Goal: Task Accomplishment & Management: Manage account settings

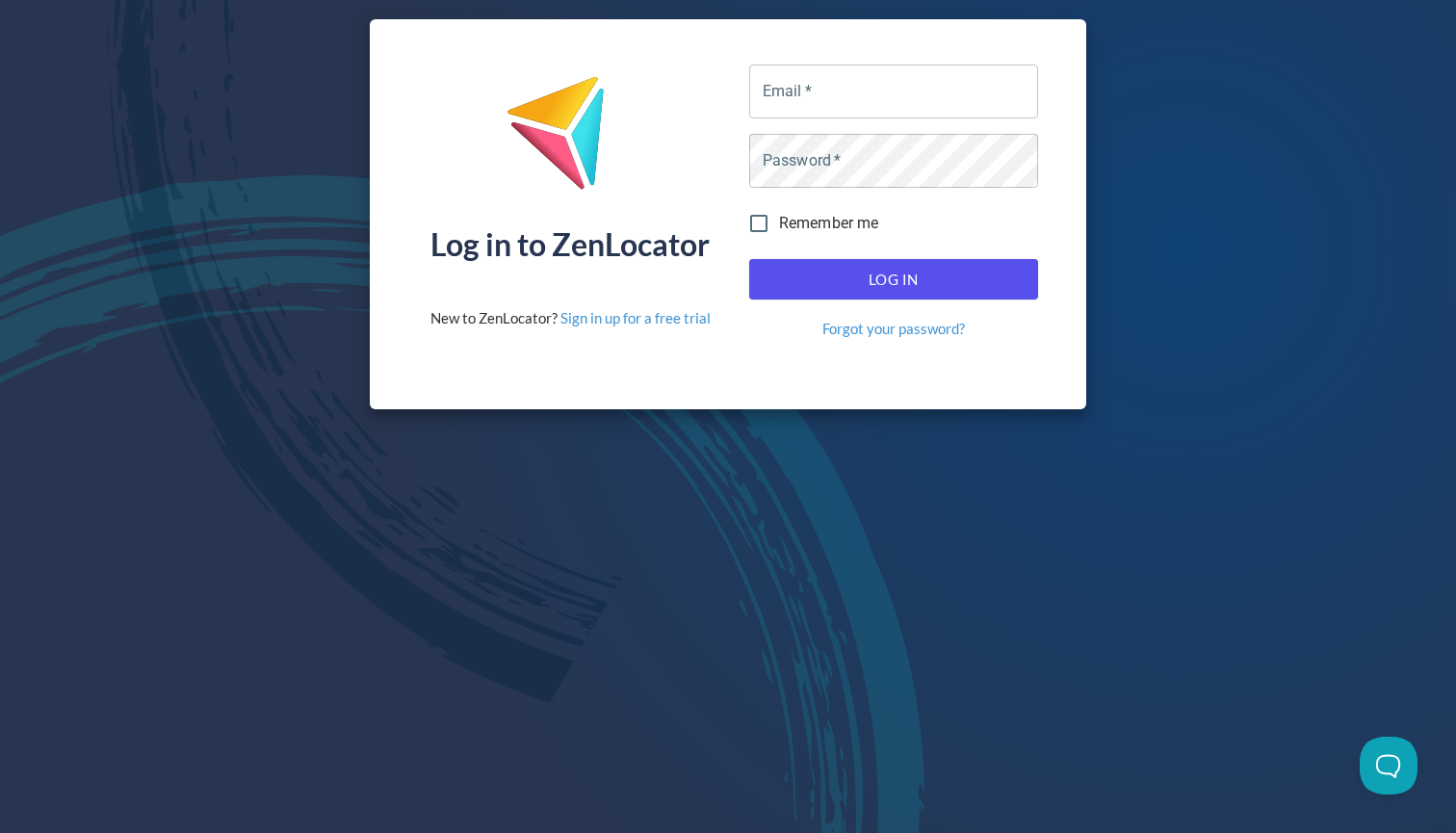
type input "[EMAIL_ADDRESS][DOMAIN_NAME]"
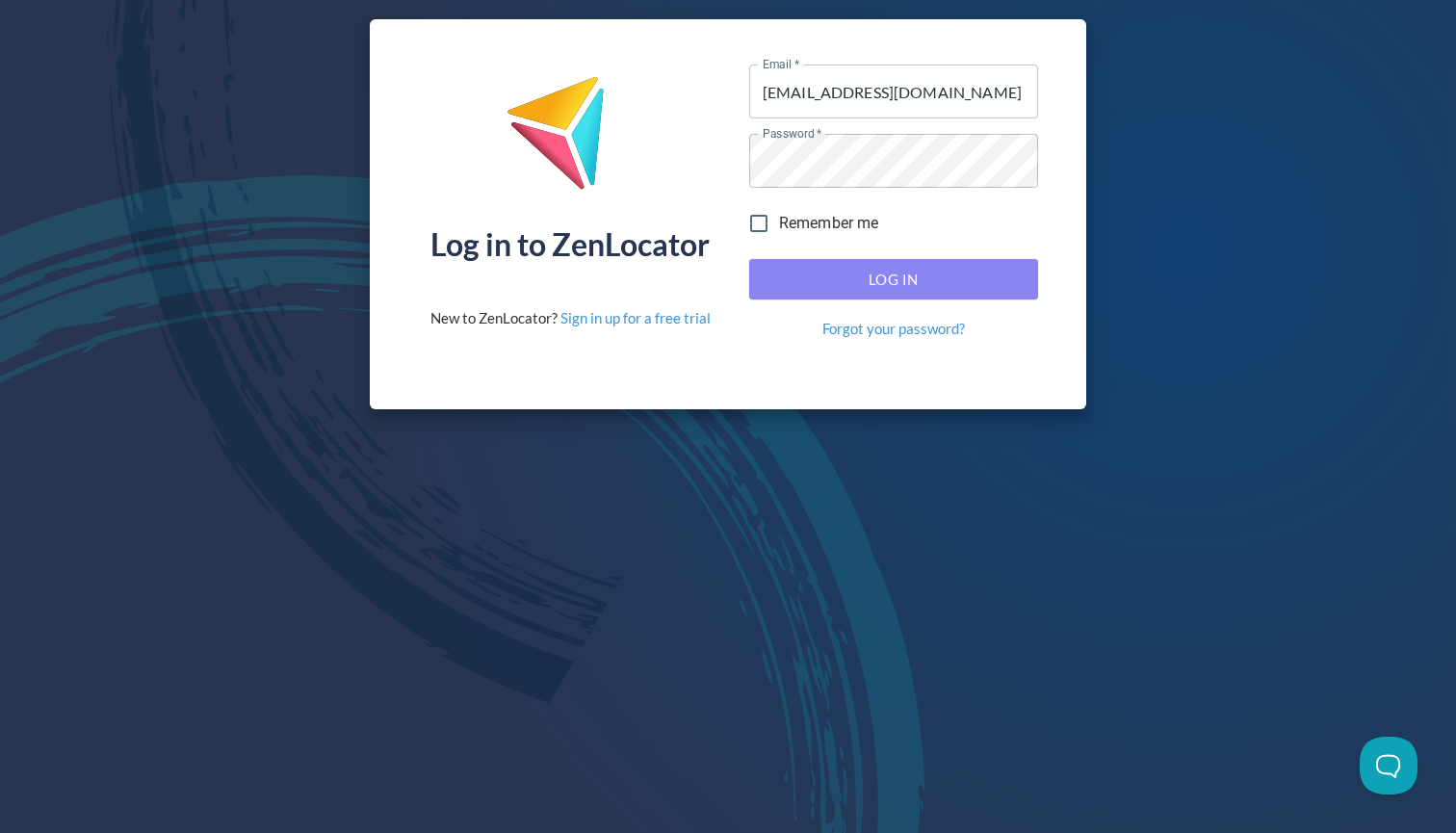
click at [856, 280] on span "Log In" at bounding box center [894, 279] width 246 height 25
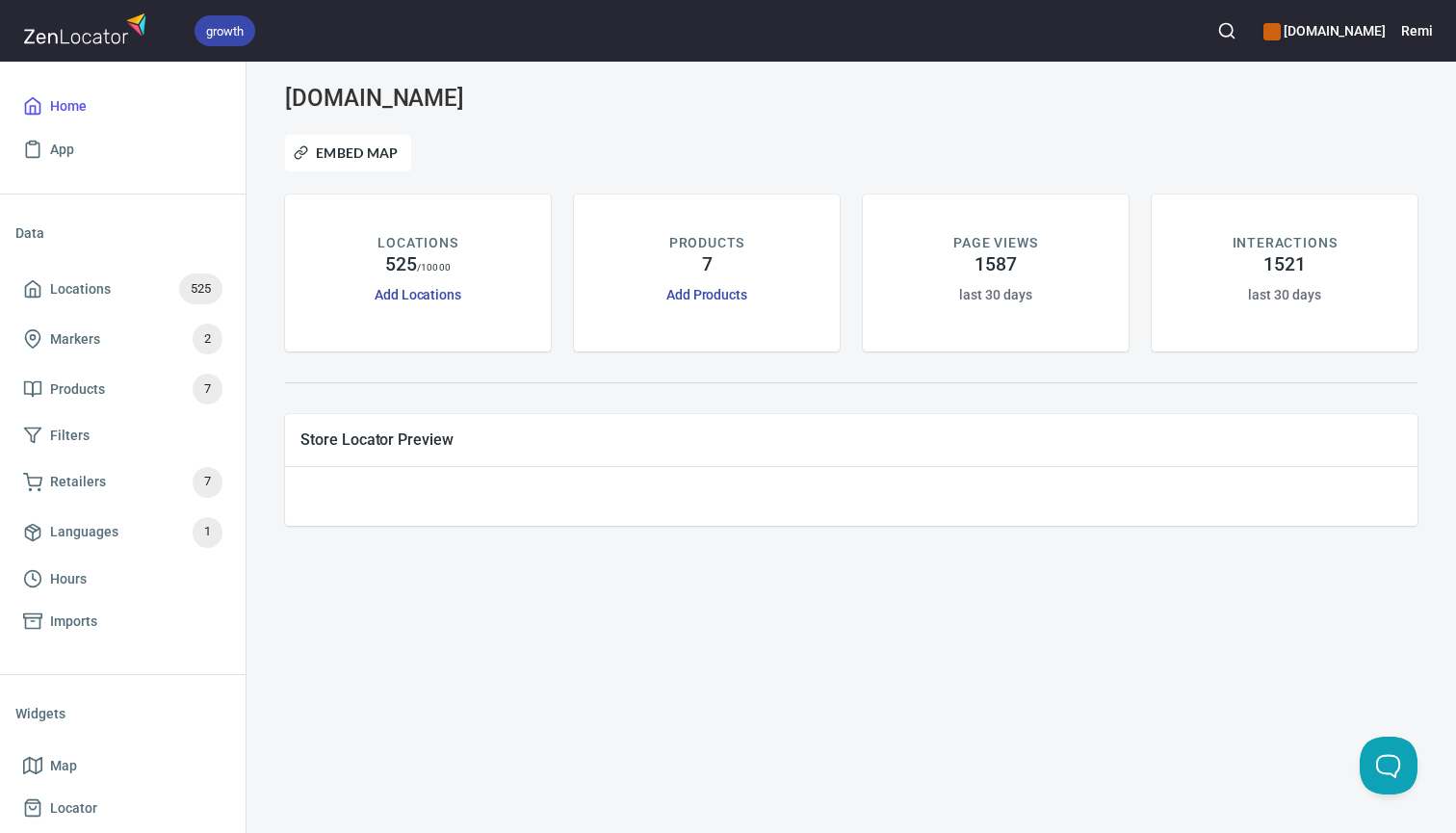
click at [1236, 26] on icon "button" at bounding box center [1227, 31] width 20 height 20
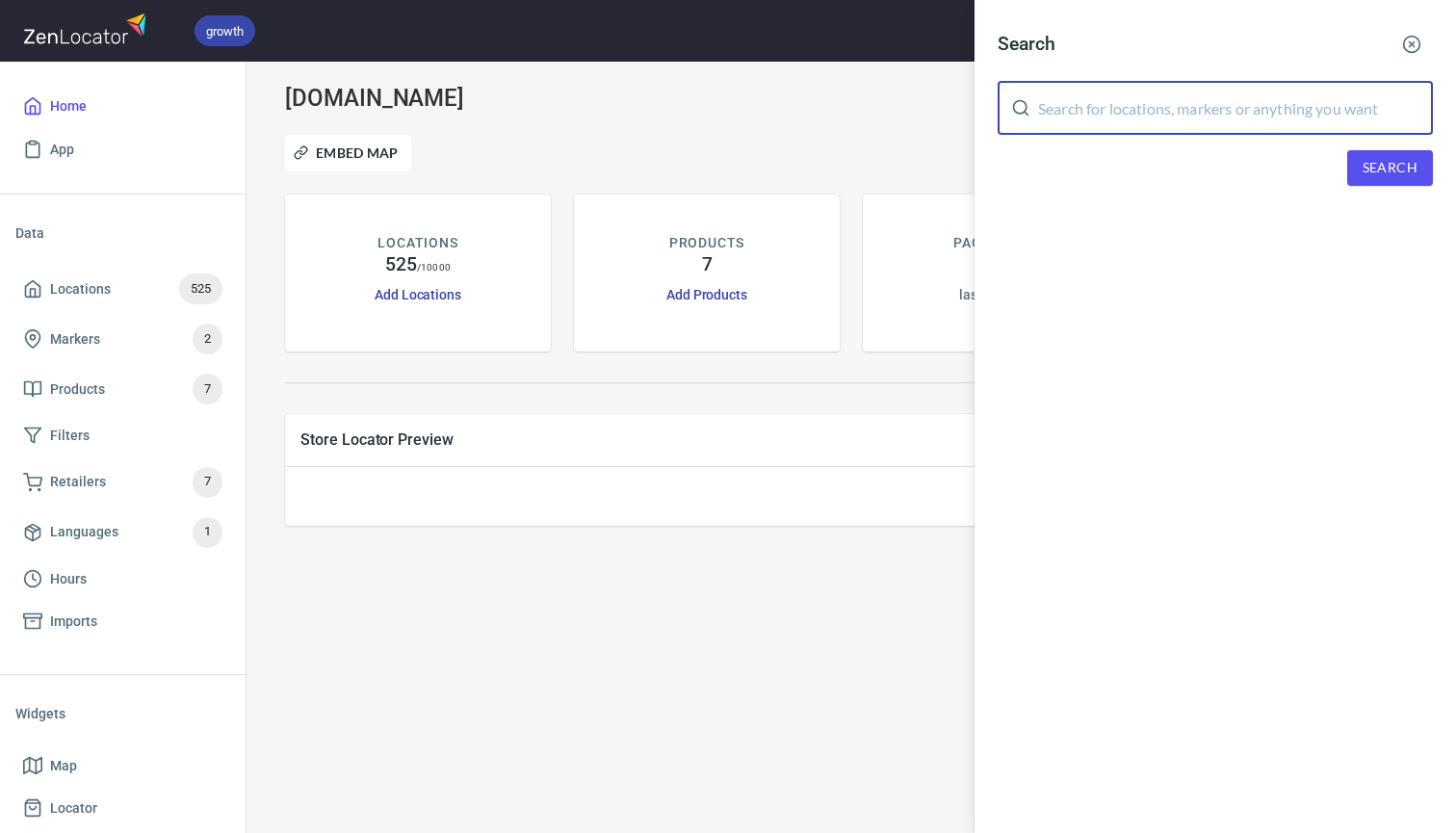
click at [1054, 117] on input "text" at bounding box center [1235, 107] width 395 height 54
type input "[GEOGRAPHIC_DATA]"
click at [1356, 169] on button "Search" at bounding box center [1391, 168] width 86 height 35
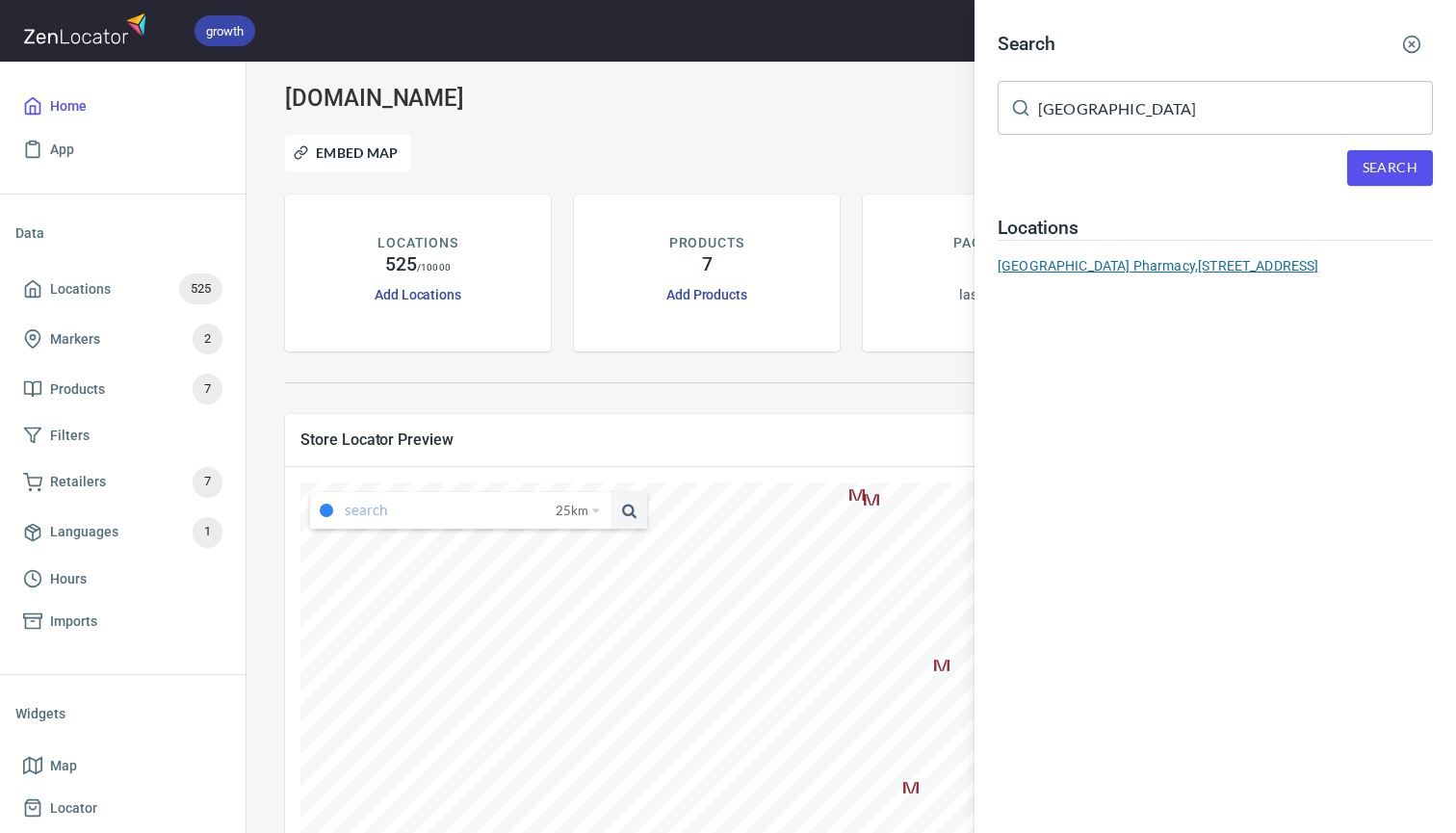
click at [1081, 272] on div "[GEOGRAPHIC_DATA], [STREET_ADDRESS]" at bounding box center [1216, 266] width 436 height 20
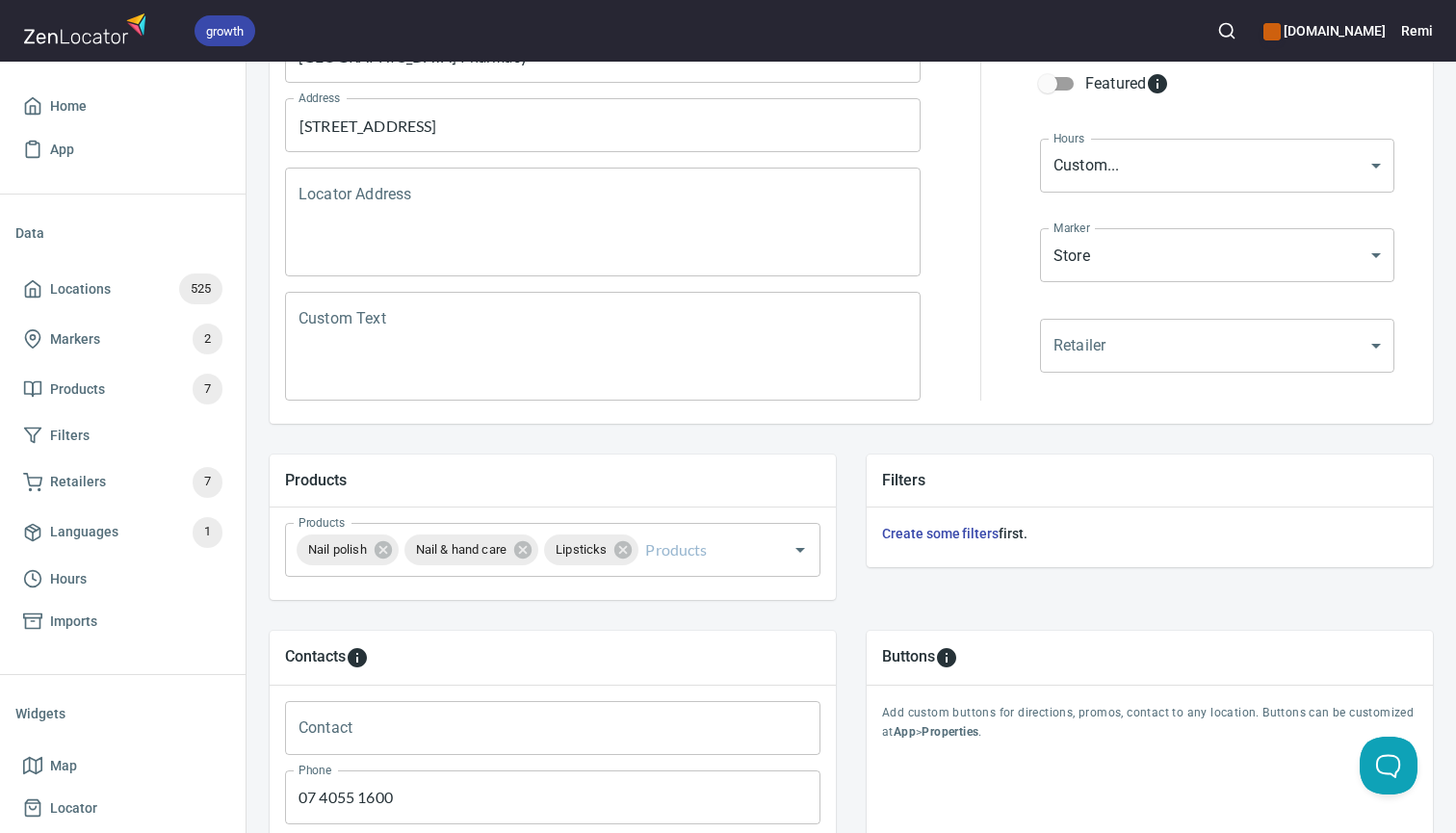
scroll to position [324, 0]
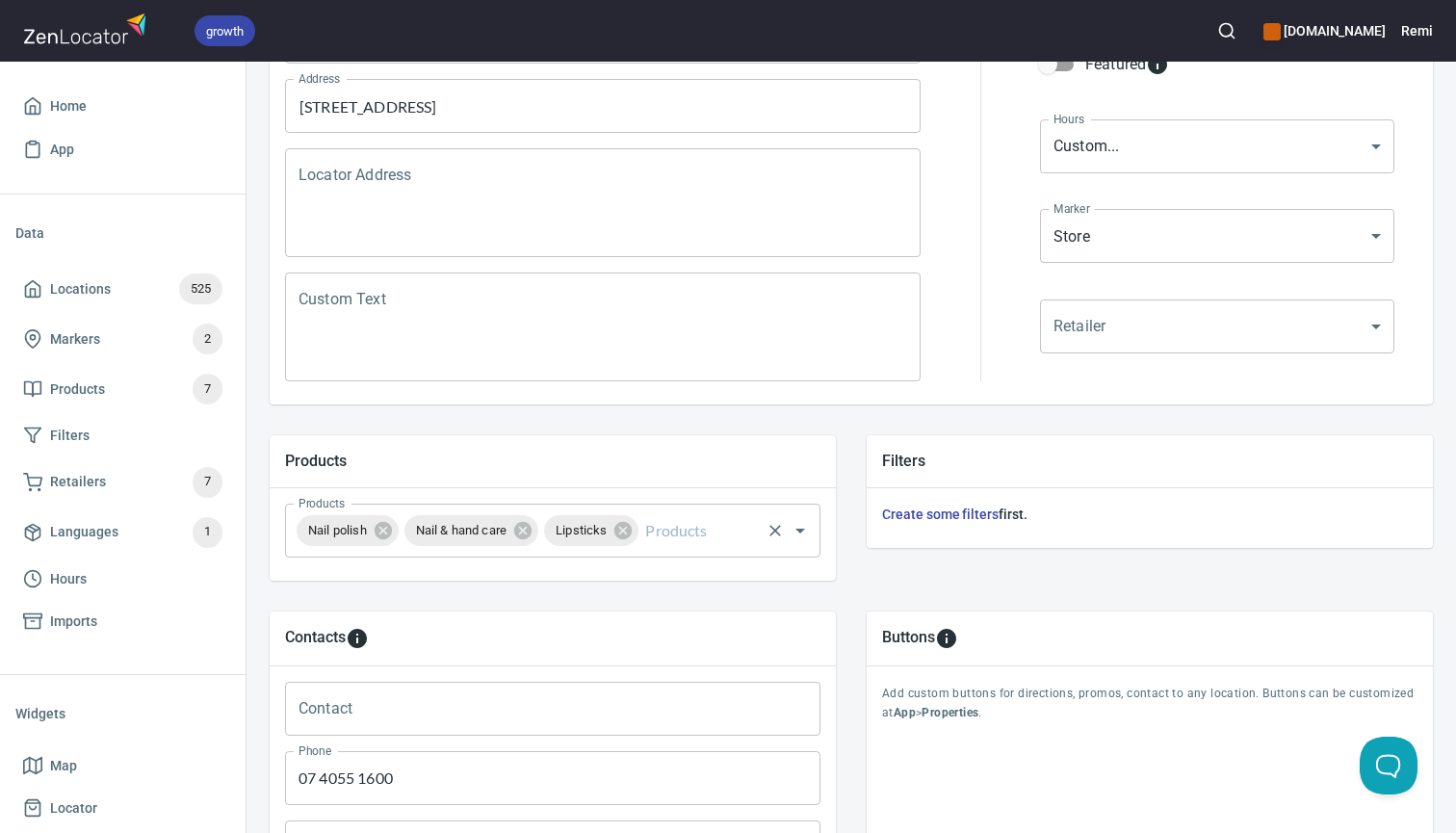
click at [680, 535] on input "Products" at bounding box center [699, 530] width 116 height 36
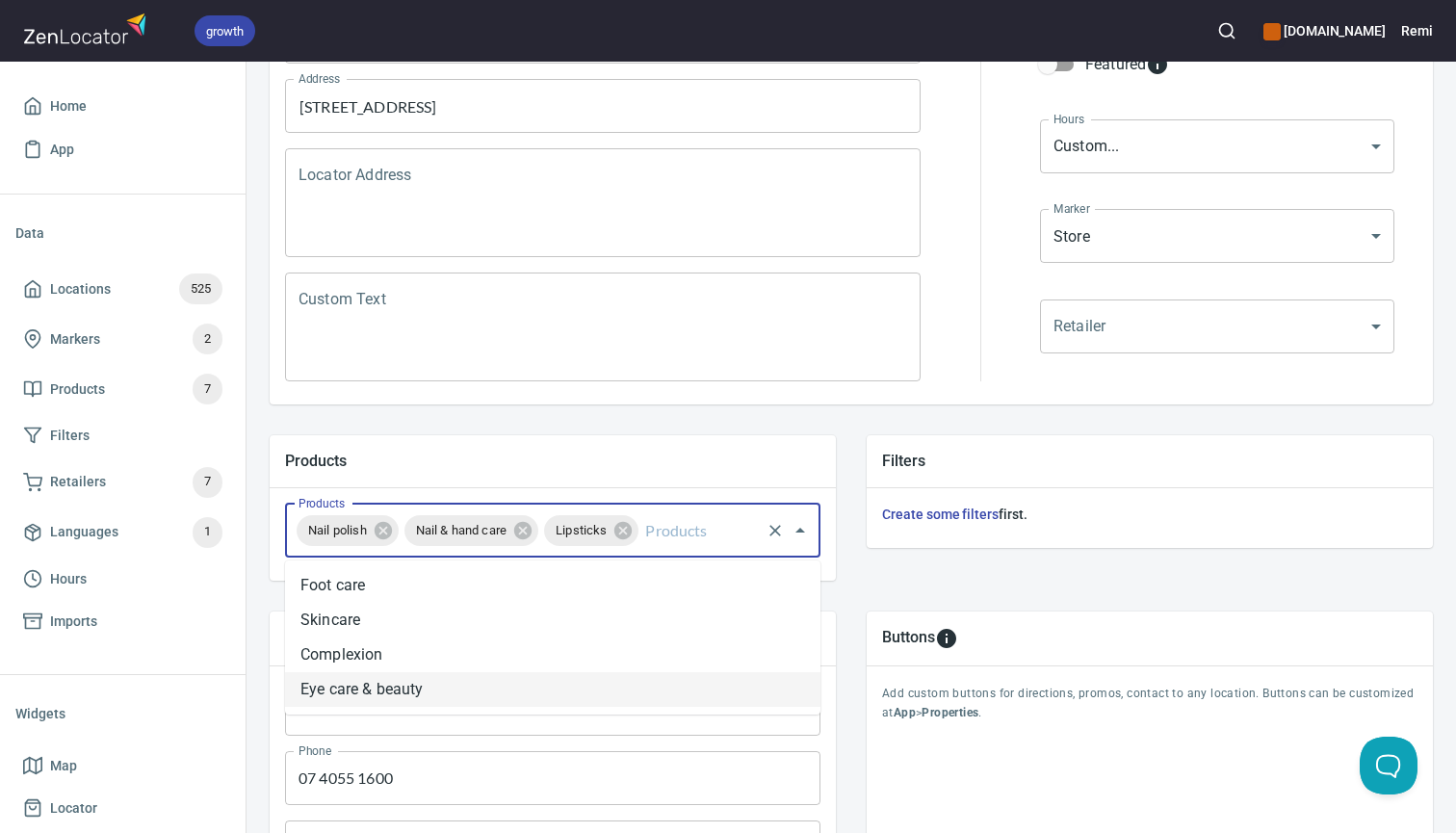
click at [612, 691] on li "Eye care & beauty" at bounding box center [553, 689] width 535 height 35
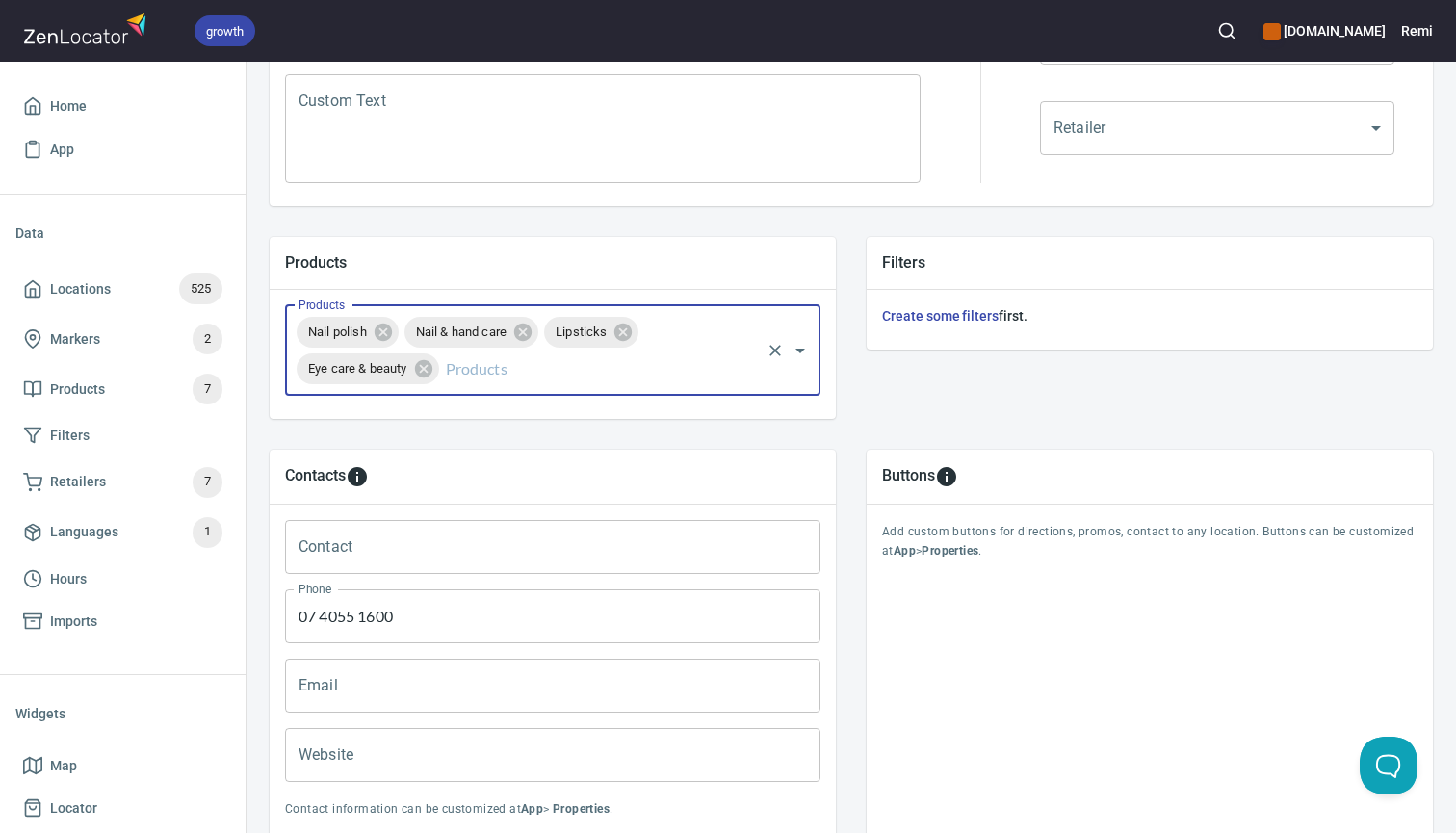
scroll to position [638, 0]
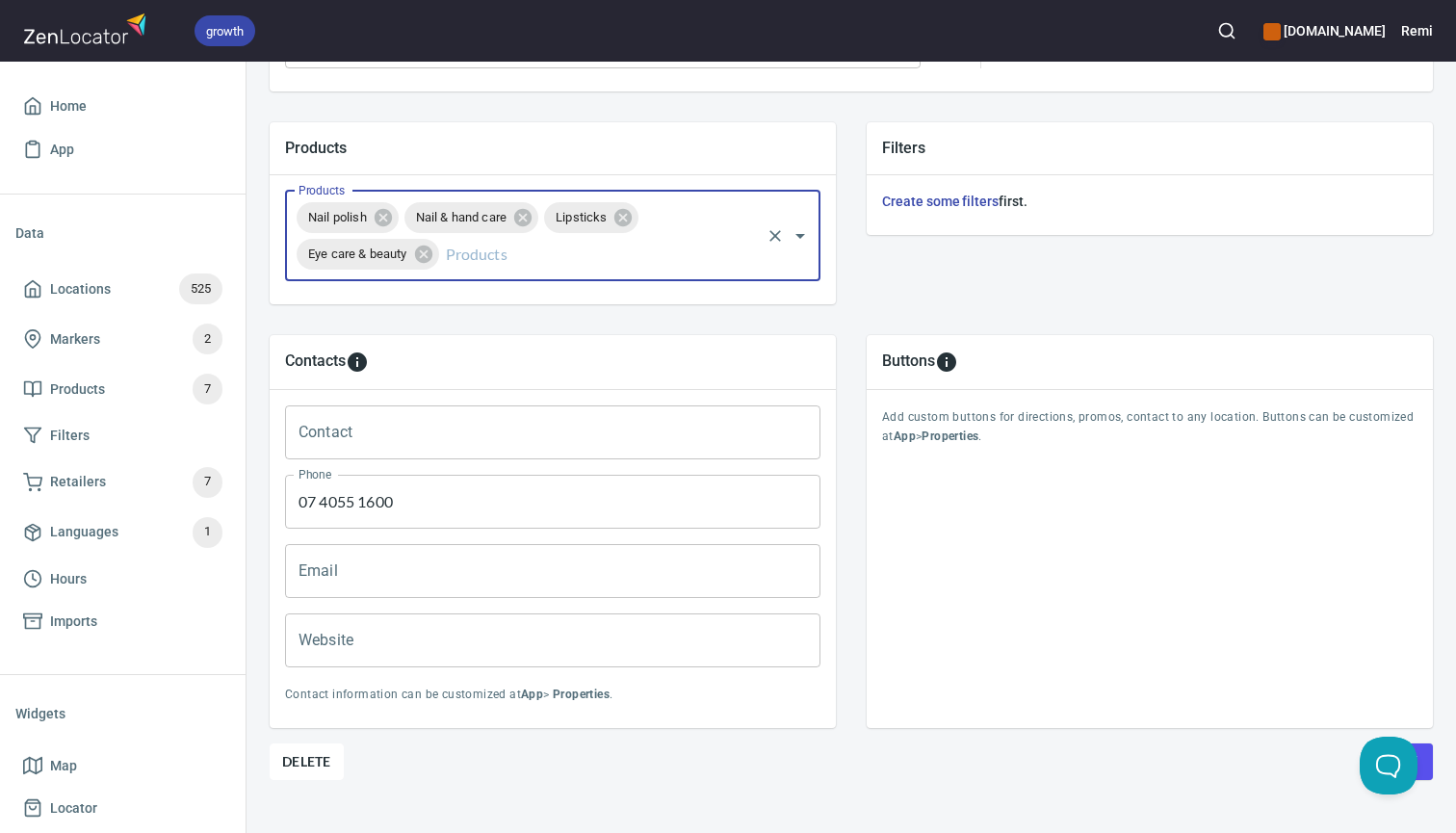
click at [1426, 748] on button "Save" at bounding box center [1399, 761] width 65 height 36
